Goal: Transaction & Acquisition: Download file/media

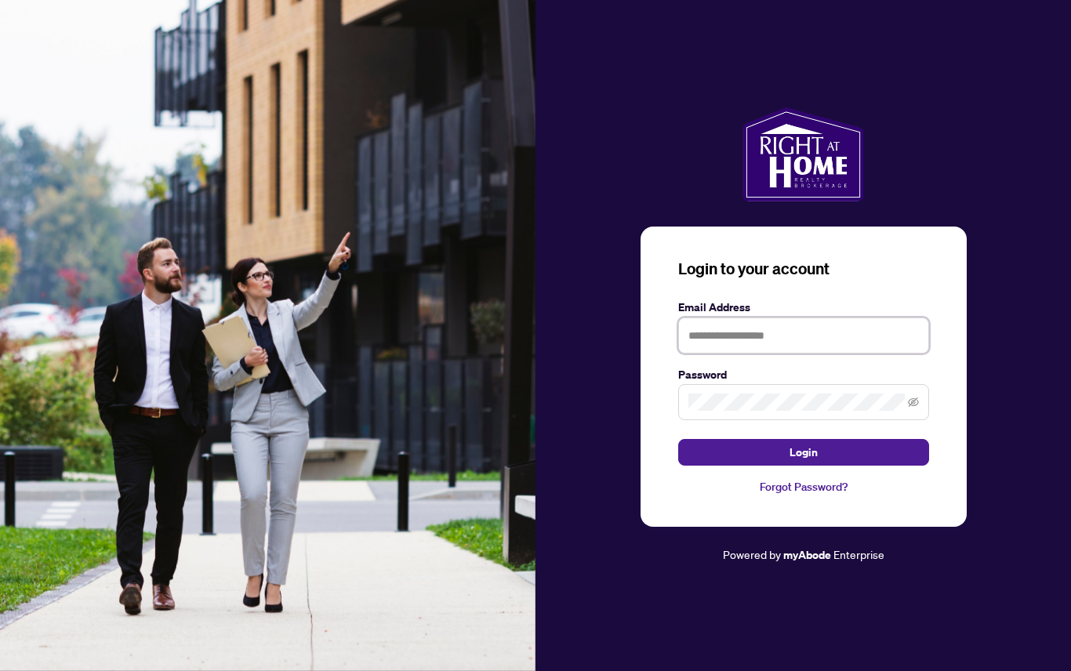
click at [747, 353] on input "text" at bounding box center [803, 335] width 251 height 36
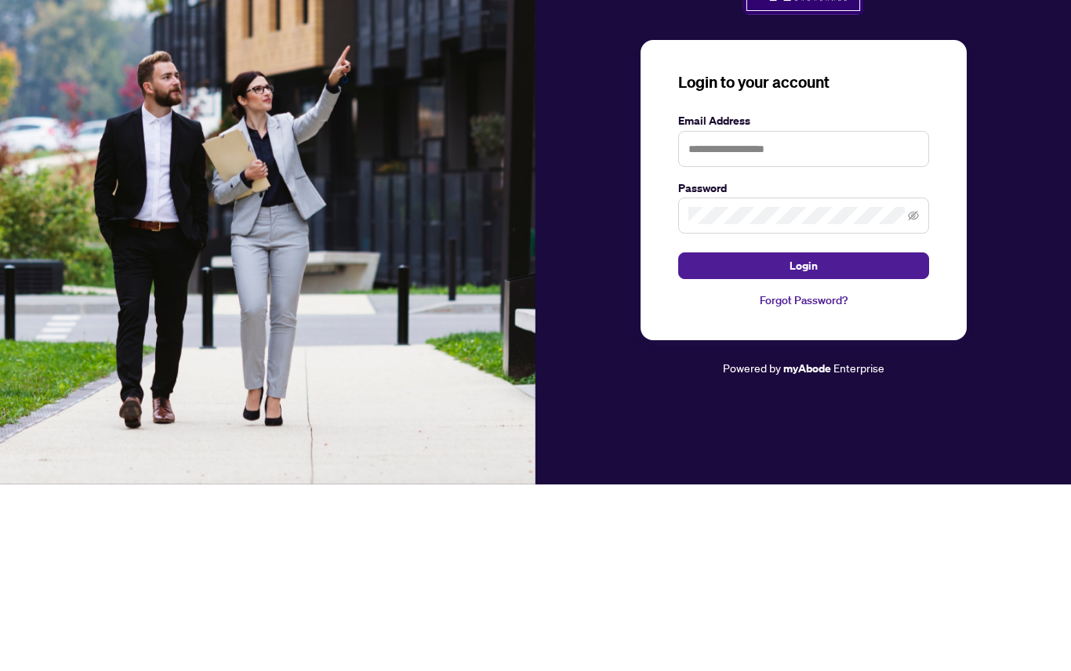
scroll to position [85, 0]
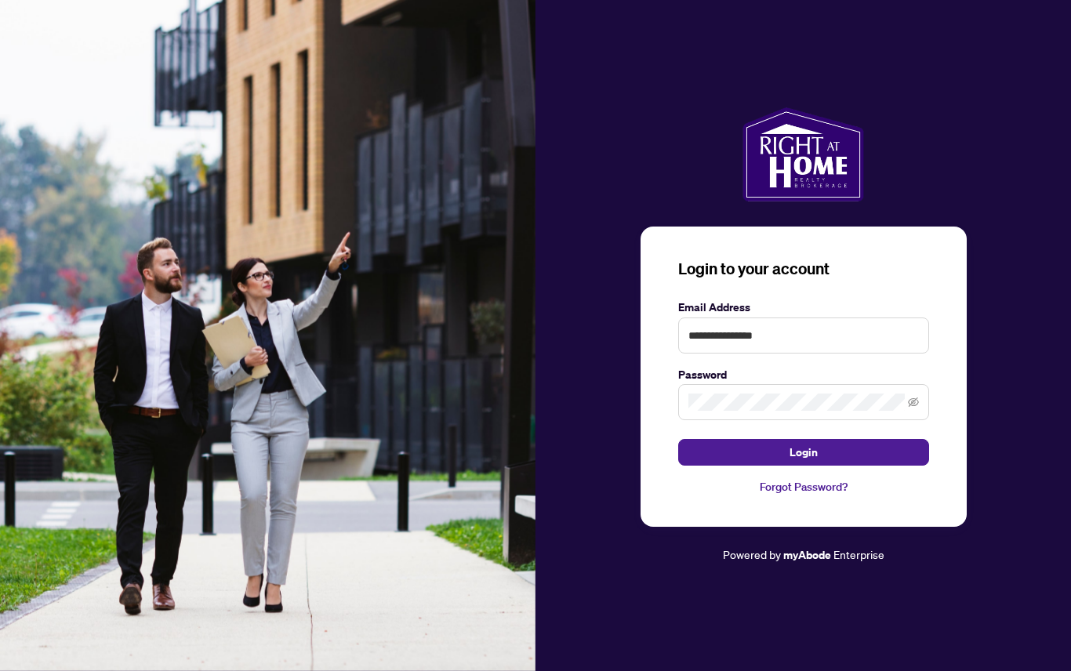
type input "**********"
click at [803, 439] on button "Login" at bounding box center [803, 452] width 251 height 27
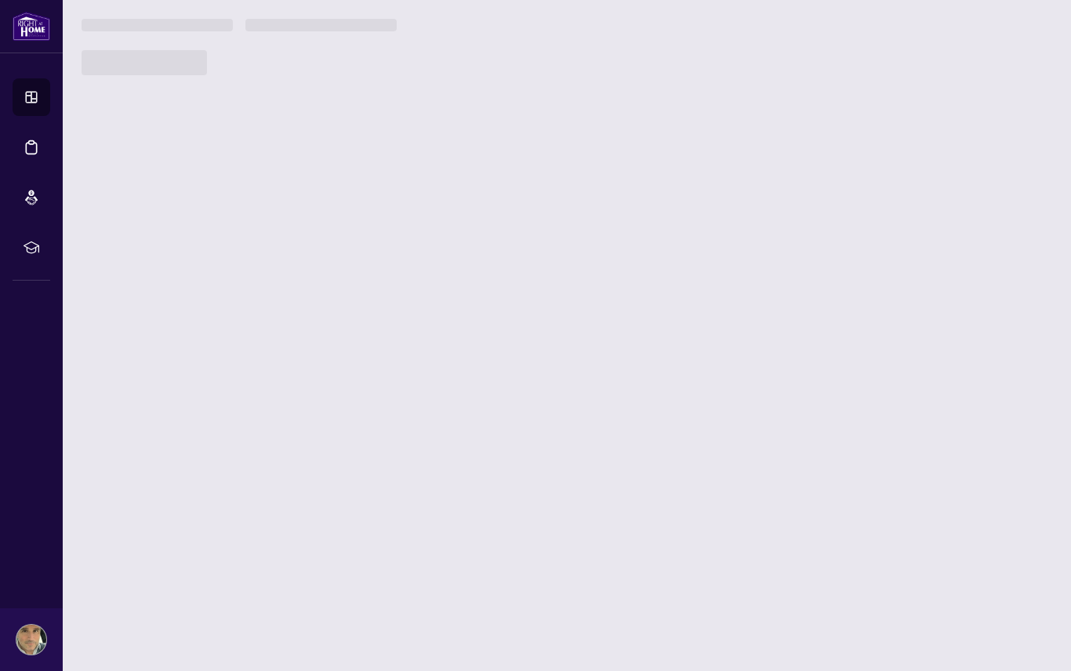
scroll to position [52, 0]
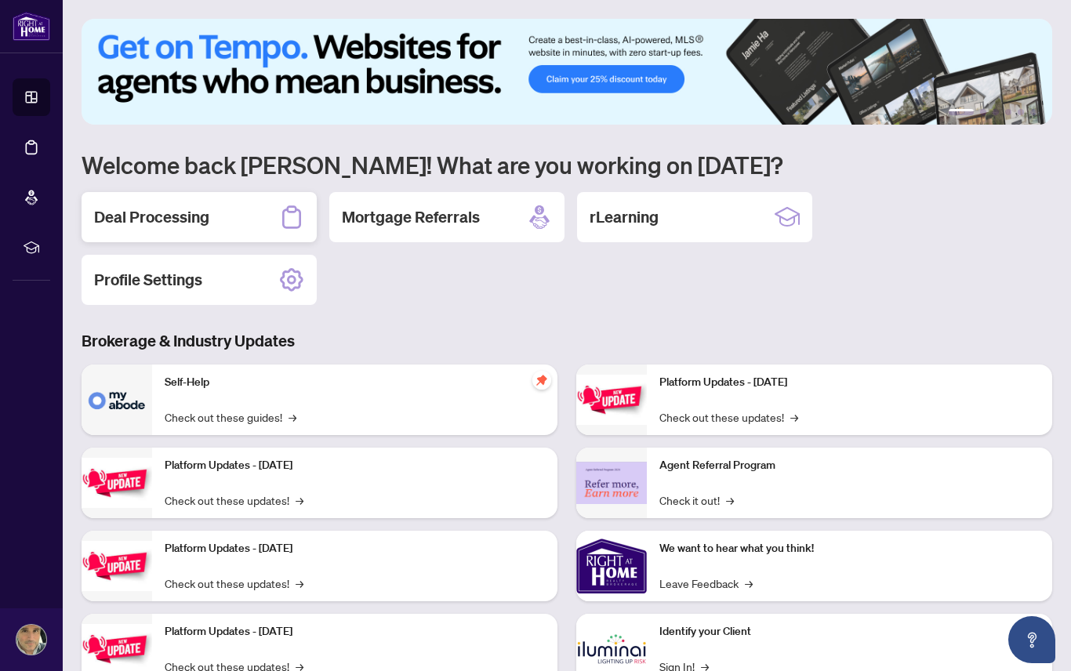
click at [173, 206] on h2 "Deal Processing" at bounding box center [151, 217] width 115 height 22
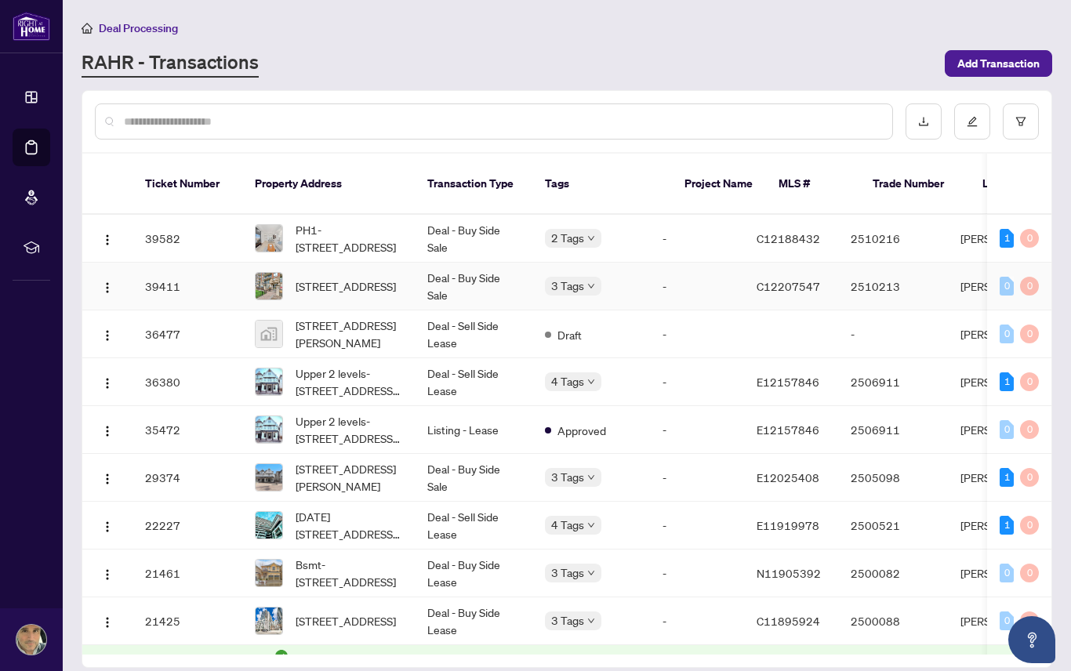
click at [357, 277] on span "[STREET_ADDRESS]" at bounding box center [345, 285] width 100 height 17
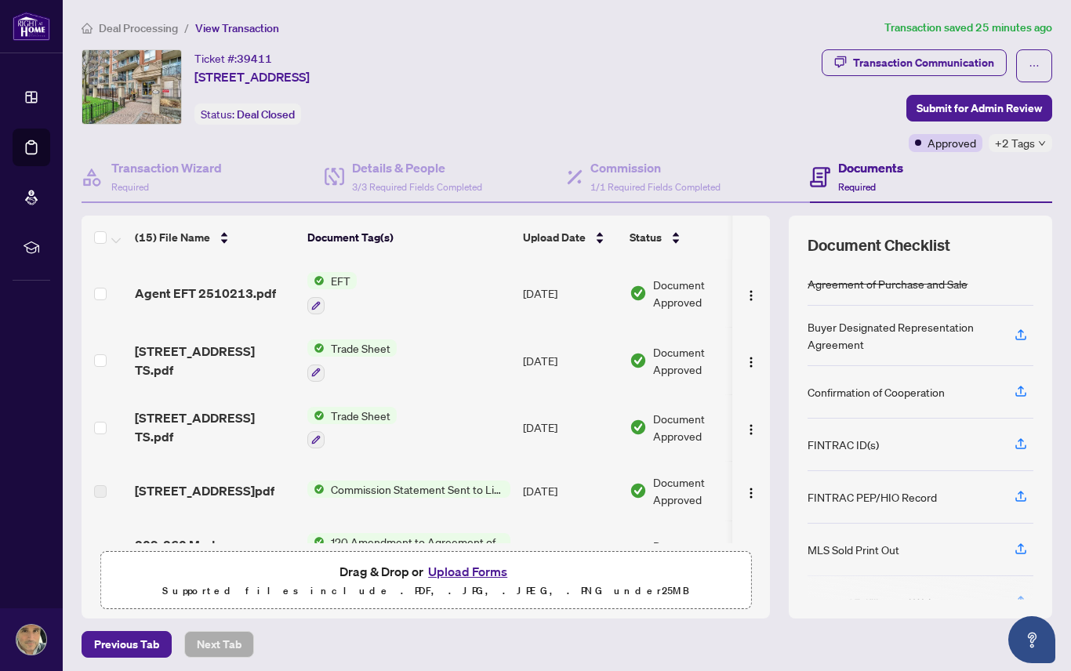
click at [201, 284] on span "Agent EFT 2510213.pdf" at bounding box center [205, 293] width 141 height 19
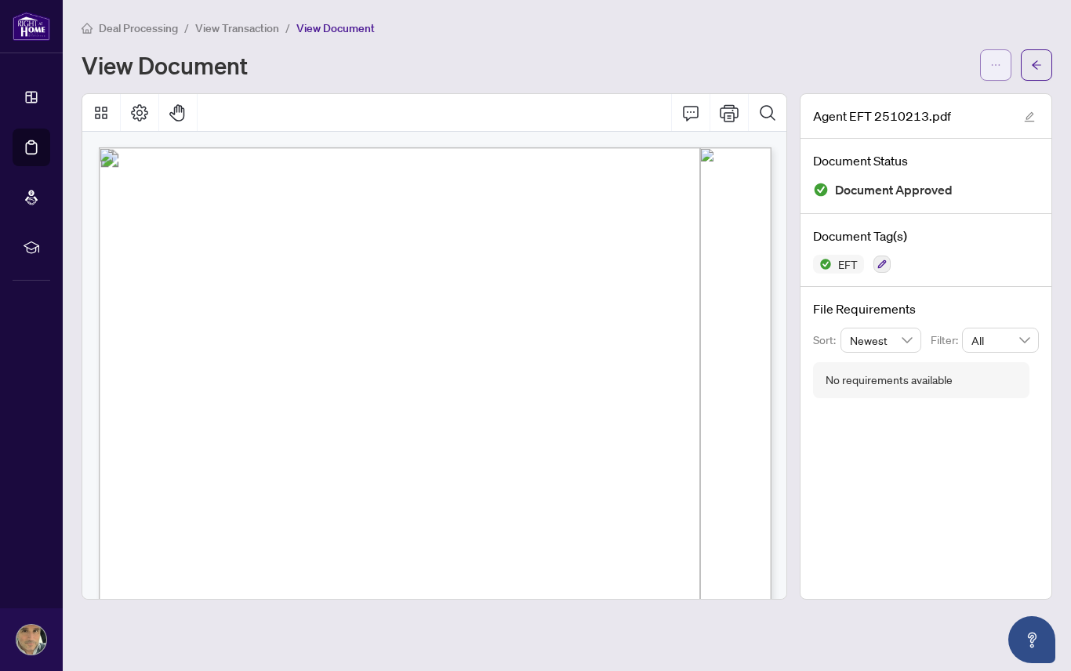
click at [998, 53] on span "button" at bounding box center [995, 65] width 11 height 25
click at [918, 90] on span "Download" at bounding box center [938, 98] width 119 height 17
